Goal: Communication & Community: Share content

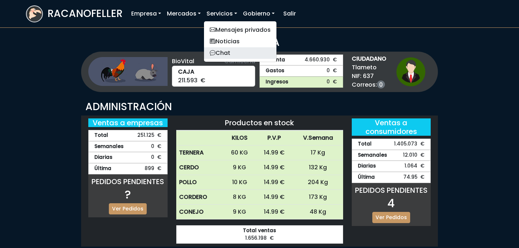
click at [230, 47] on link "Chat" at bounding box center [240, 53] width 72 height 12
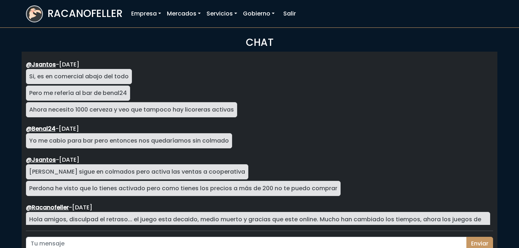
scroll to position [1284, 0]
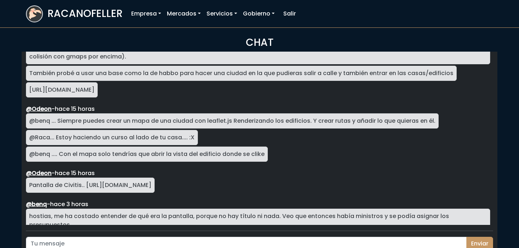
drag, startPoint x: 85, startPoint y: 182, endPoint x: 182, endPoint y: 183, distance: 97.0
click at [182, 183] on div "@Odeon - hace 15 horas Pantalla de Civitis.. [URL][DOMAIN_NAME]" at bounding box center [258, 181] width 464 height 25
copy div "[URL][DOMAIN_NAME]"
